Goal: Transaction & Acquisition: Purchase product/service

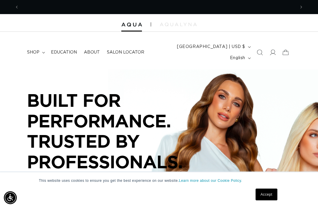
scroll to position [0, 553]
click at [40, 48] on summary "shop" at bounding box center [36, 52] width 24 height 12
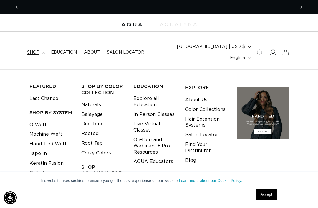
scroll to position [0, 0]
click at [273, 49] on icon at bounding box center [273, 52] width 6 height 6
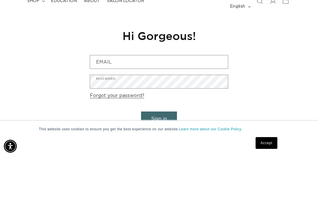
scroll to position [52, 0]
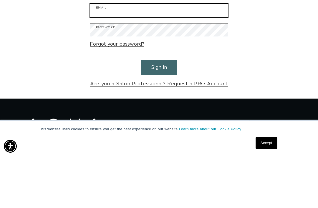
type input "emma.seefluth@gmail.com"
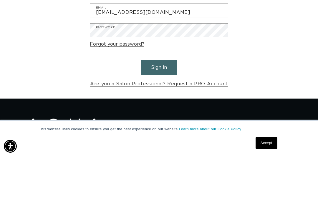
click at [159, 112] on button "Sign in" at bounding box center [159, 119] width 36 height 15
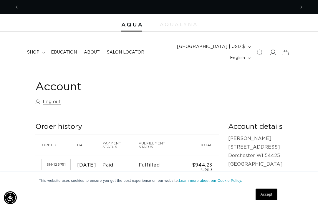
scroll to position [0, 553]
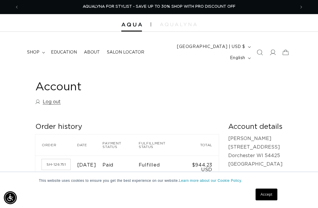
click at [38, 50] on span "shop" at bounding box center [33, 52] width 12 height 5
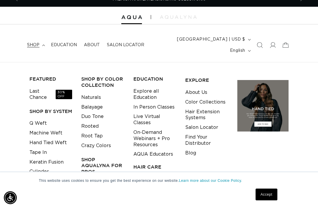
scroll to position [8, 0]
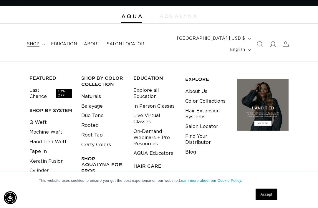
click at [41, 118] on link "Q Weft" at bounding box center [37, 123] width 17 height 10
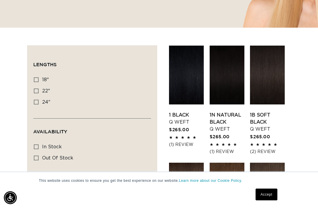
scroll to position [175, 0]
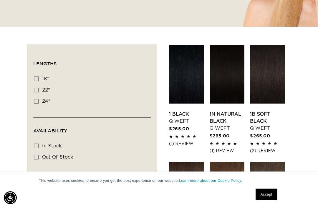
click at [40, 85] on label "22" 22" (5 products)" at bounding box center [90, 90] width 113 height 11
click at [39, 88] on input "22" 22" (5 products)" at bounding box center [36, 90] width 5 height 5
checkbox input "true"
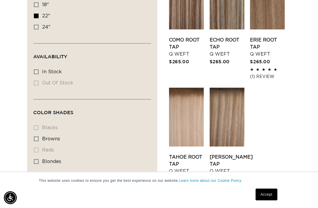
scroll to position [249, 0]
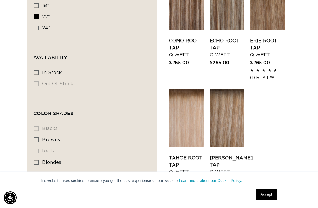
click at [191, 155] on link "Tahoe Root Tap Q Weft" at bounding box center [186, 165] width 35 height 21
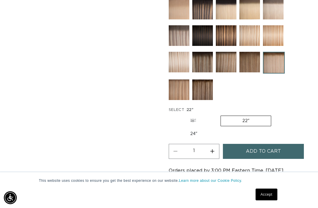
scroll to position [0, 276]
click at [213, 144] on button "Increase quantity for Tahoe Root Tap - Q Weft" at bounding box center [212, 151] width 13 height 15
type input "2"
click at [285, 144] on button "Add to cart" at bounding box center [263, 151] width 81 height 15
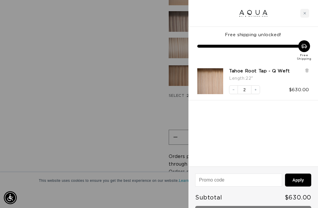
scroll to position [0, 0]
